Goal: Task Accomplishment & Management: Manage account settings

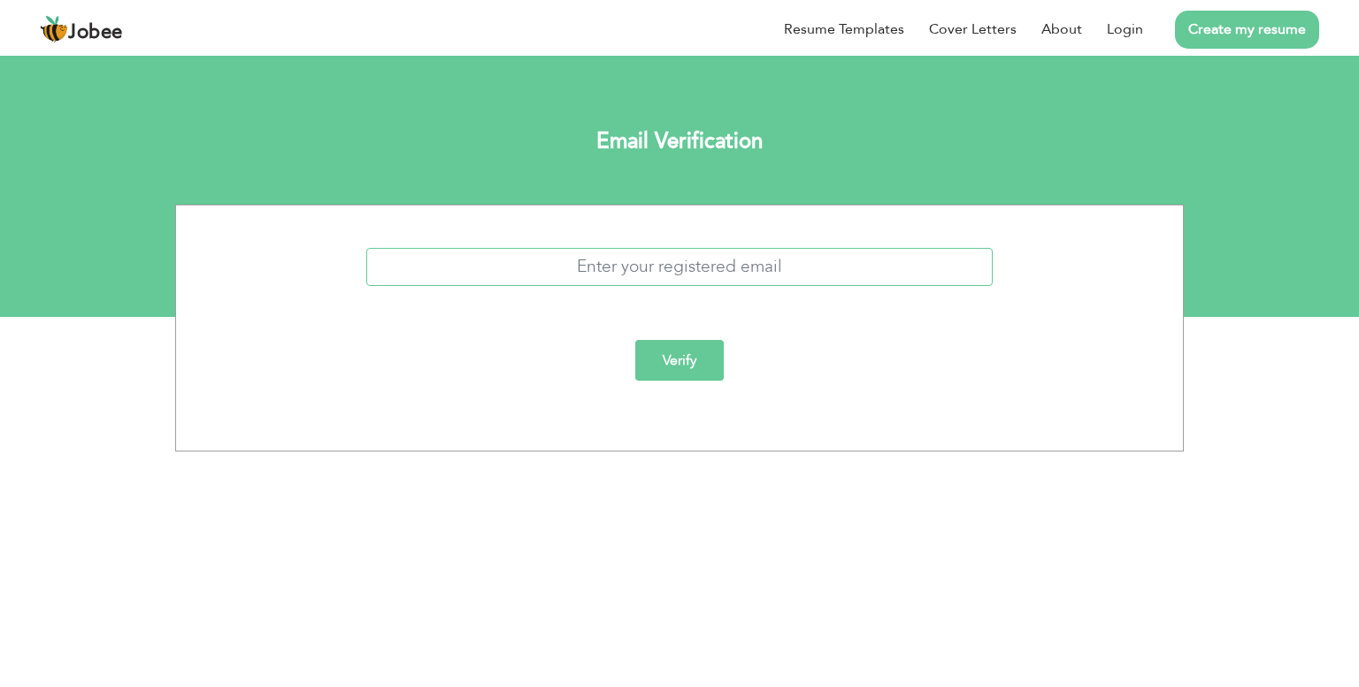
click at [613, 272] on input "text" at bounding box center [679, 267] width 627 height 38
type input "[EMAIL_ADDRESS][DOMAIN_NAME]"
click at [675, 370] on input "Verify" at bounding box center [679, 360] width 88 height 41
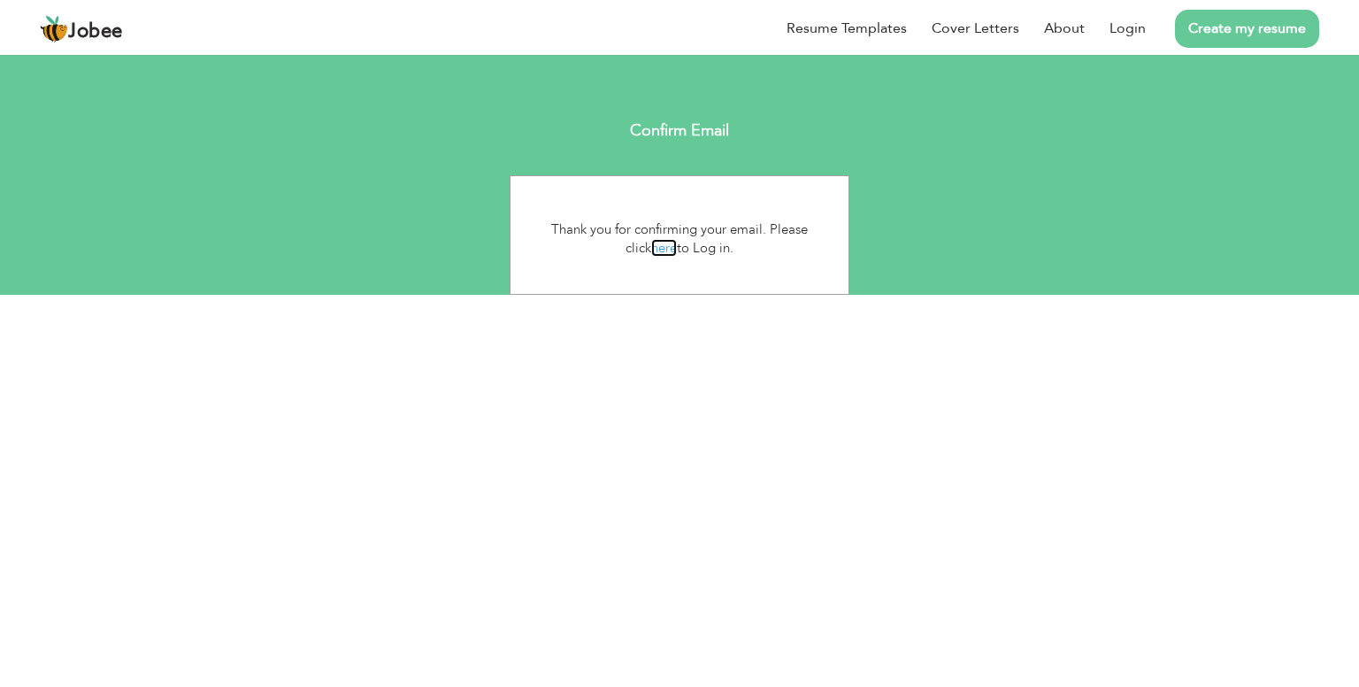
click at [654, 253] on link "here" at bounding box center [664, 248] width 26 height 18
